Goal: Information Seeking & Learning: Learn about a topic

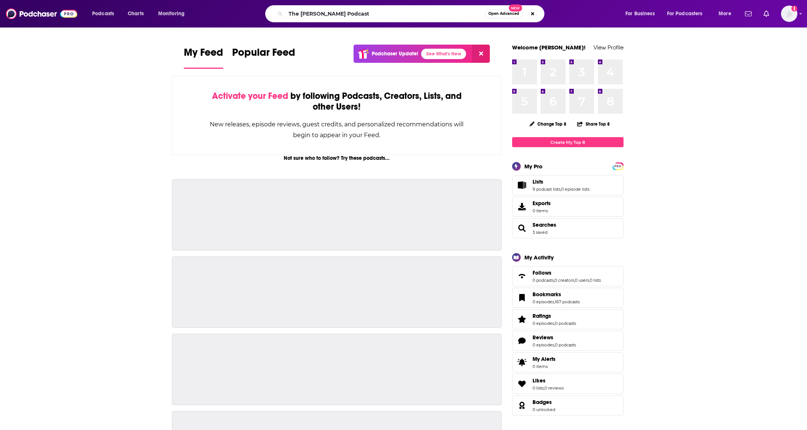
type input "The [PERSON_NAME] Podcast"
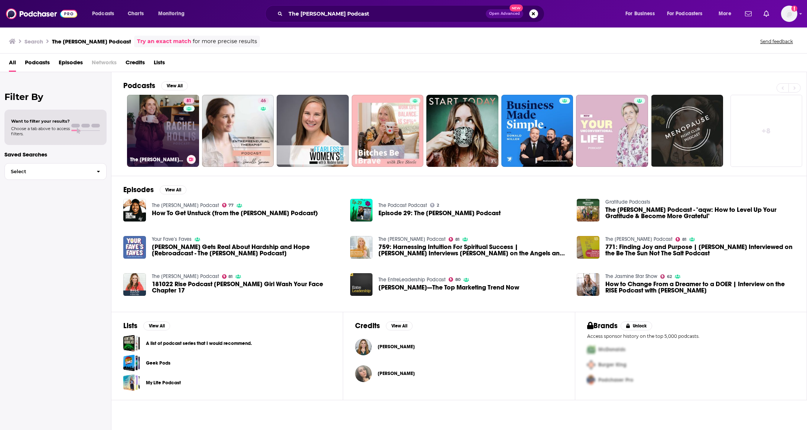
click at [169, 140] on link "81 The [PERSON_NAME] Podcast" at bounding box center [163, 131] width 72 height 72
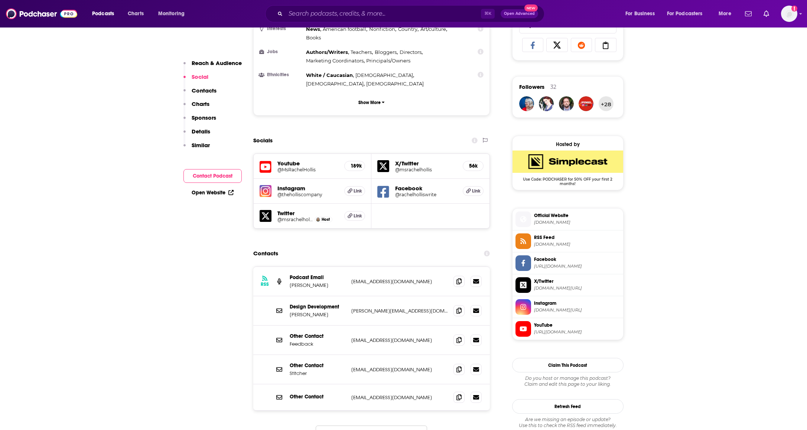
scroll to position [493, 0]
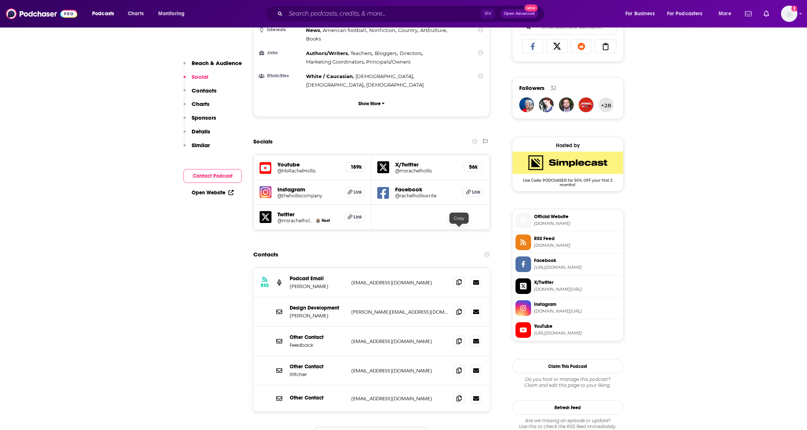
click at [460, 279] on icon at bounding box center [458, 282] width 5 height 6
